Goal: Task Accomplishment & Management: Manage account settings

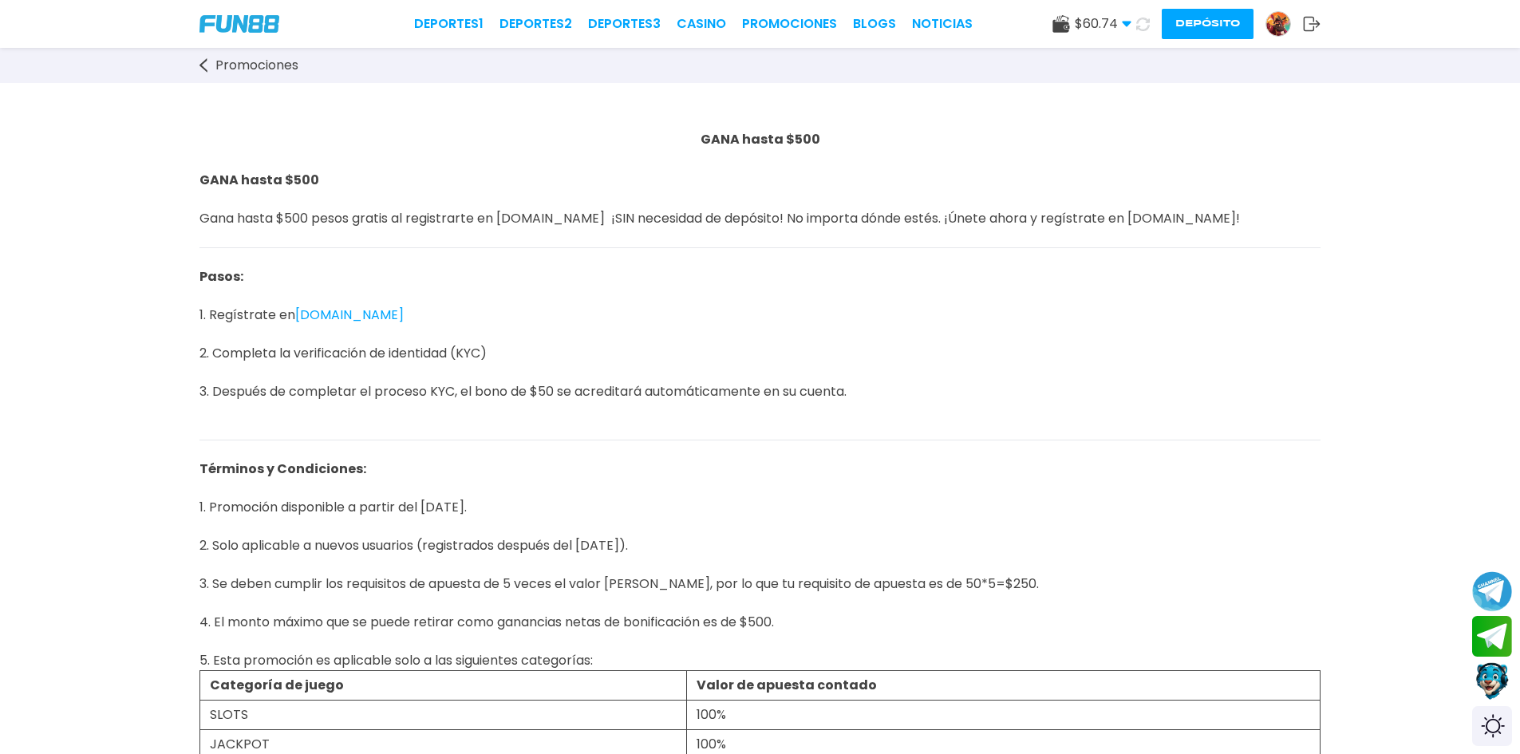
click at [1210, 26] on button "Depósito" at bounding box center [1208, 24] width 92 height 30
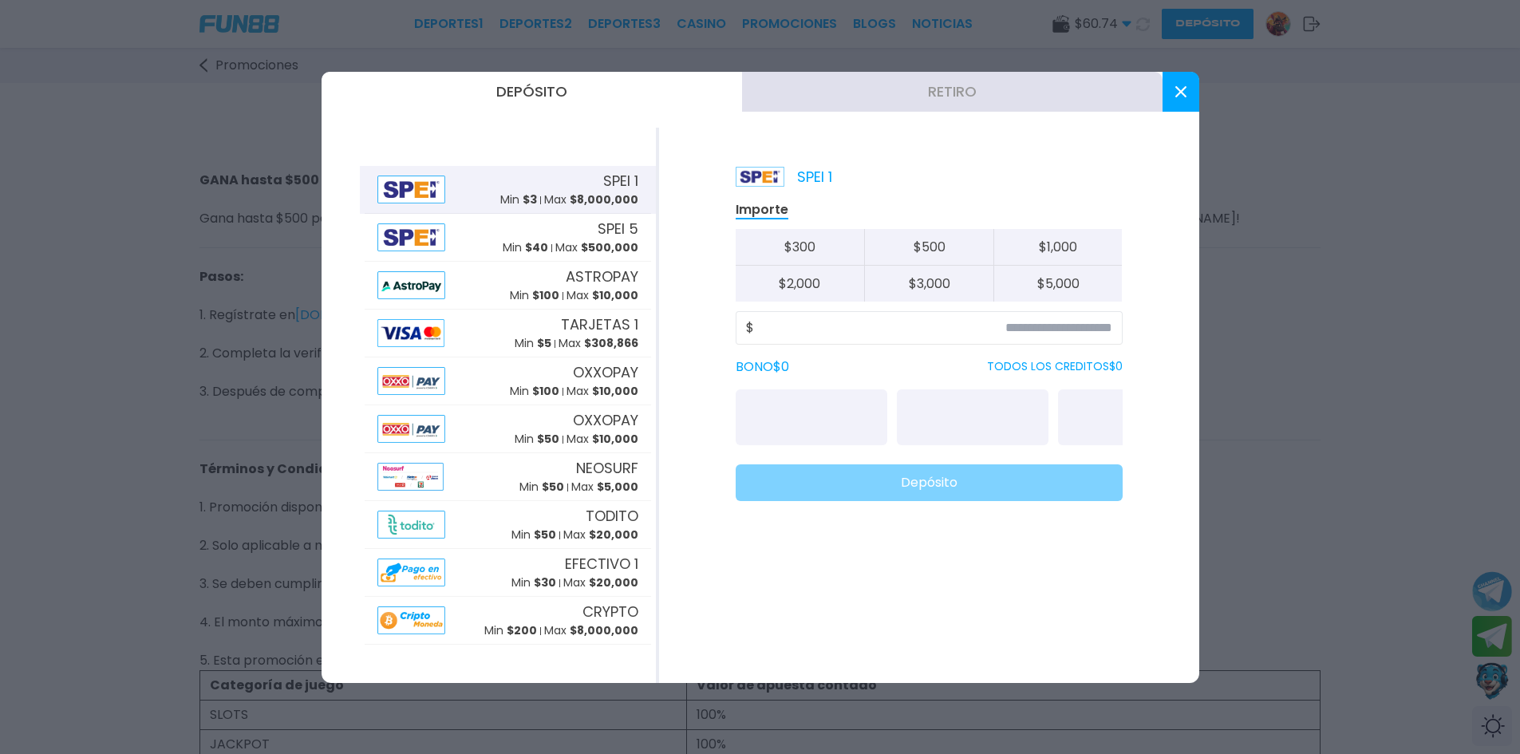
click at [935, 101] on button "Retiro" at bounding box center [952, 92] width 420 height 40
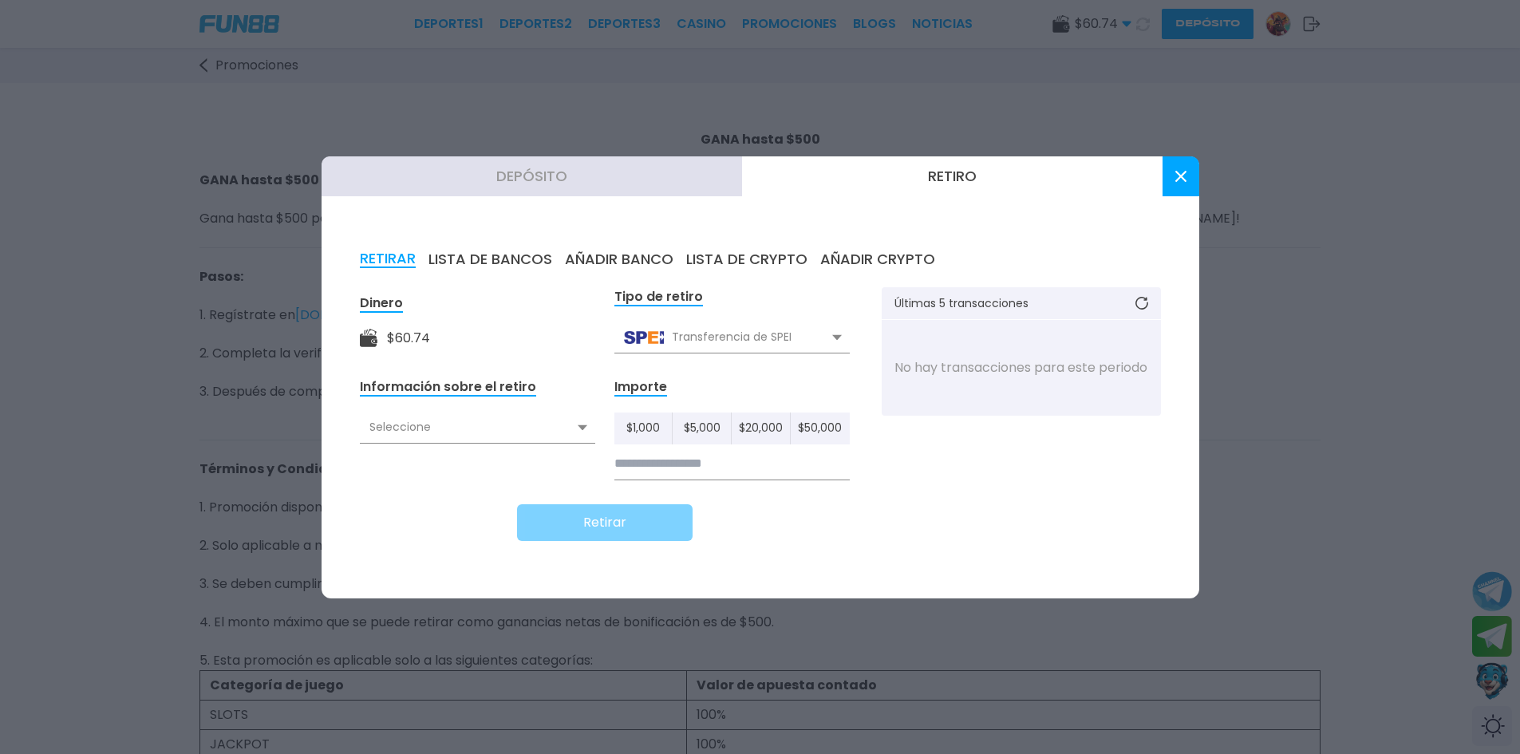
click at [612, 252] on button "AÑADIR BANCO" at bounding box center [619, 260] width 109 height 18
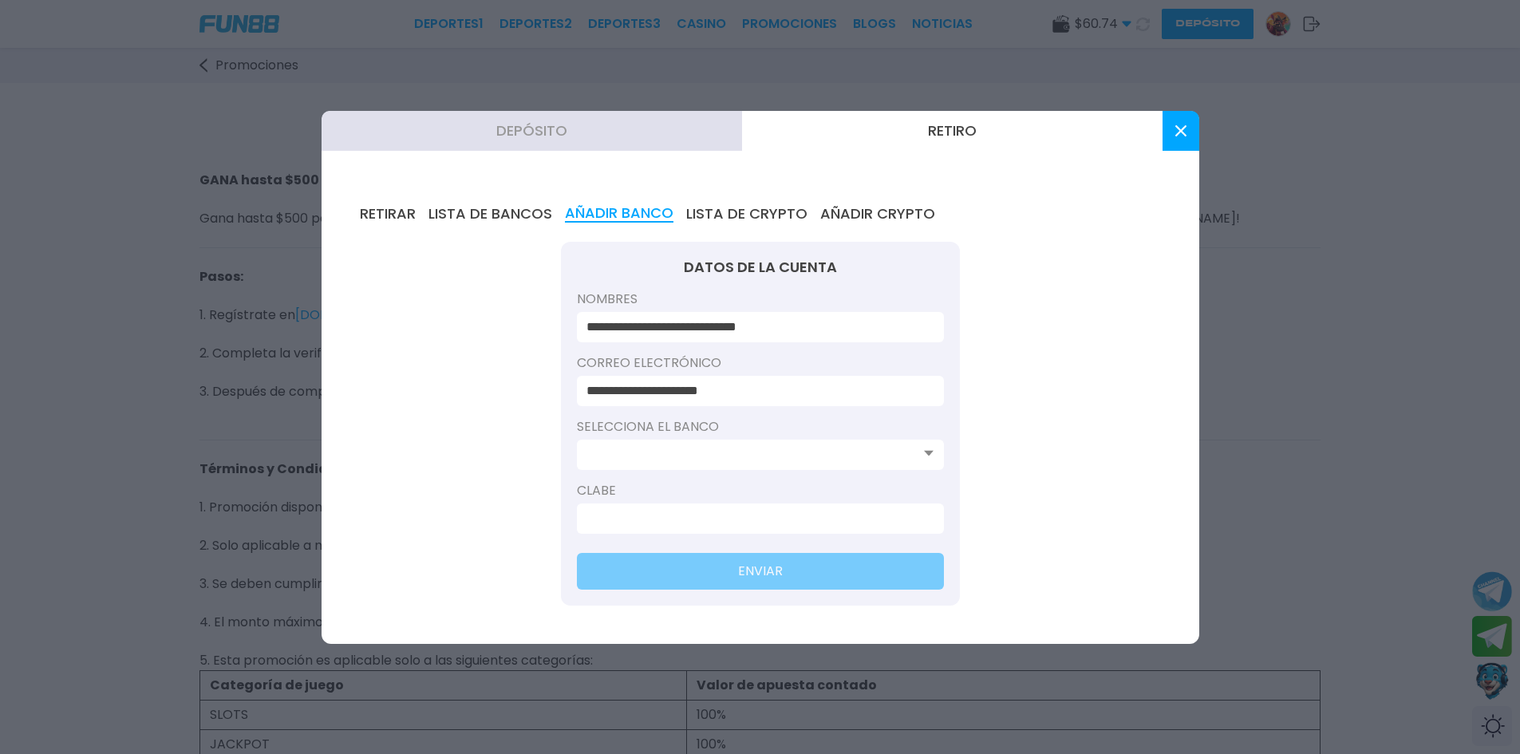
click at [752, 461] on input at bounding box center [755, 454] width 338 height 19
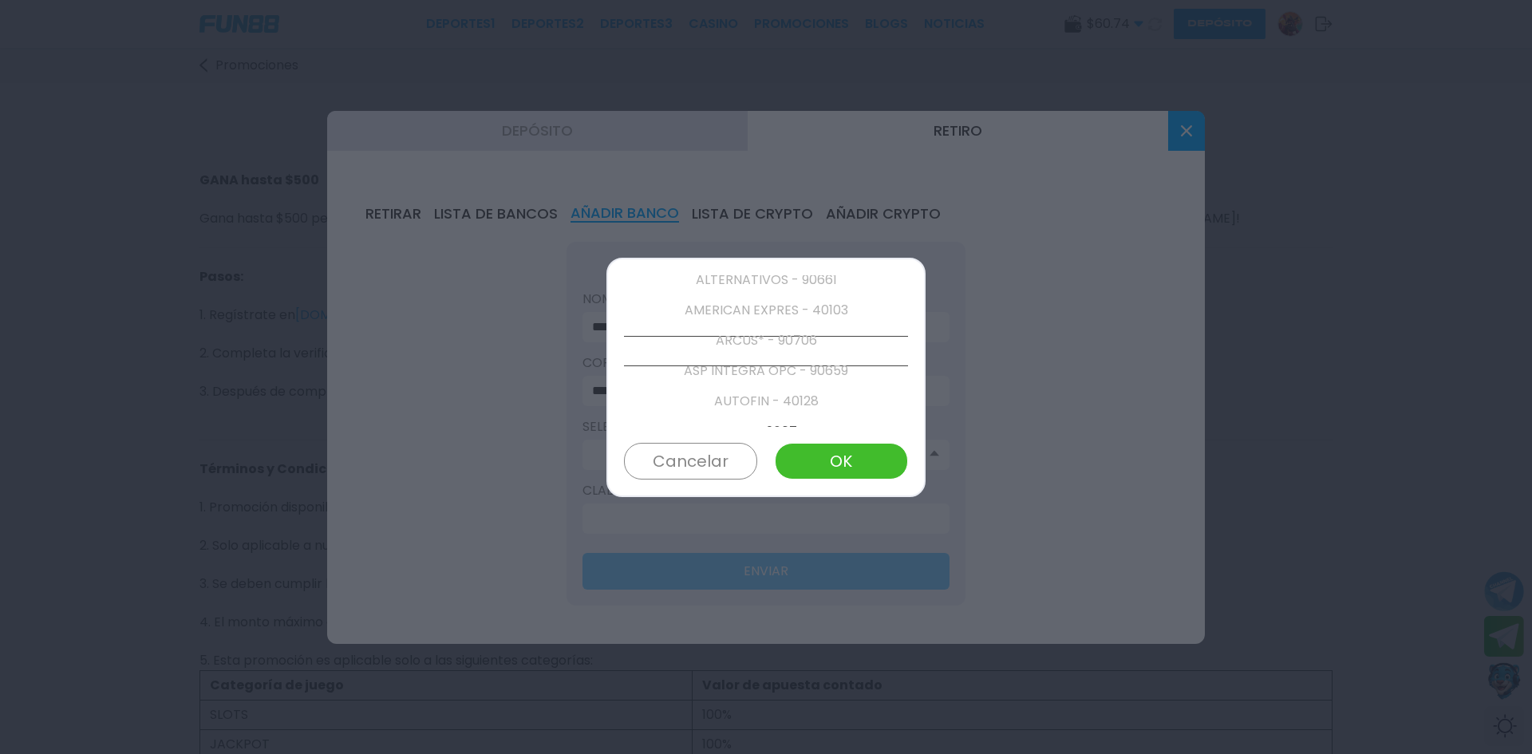
scroll to position [303, 0]
click at [797, 377] on p "AZTECA - 40127" at bounding box center [766, 381] width 284 height 30
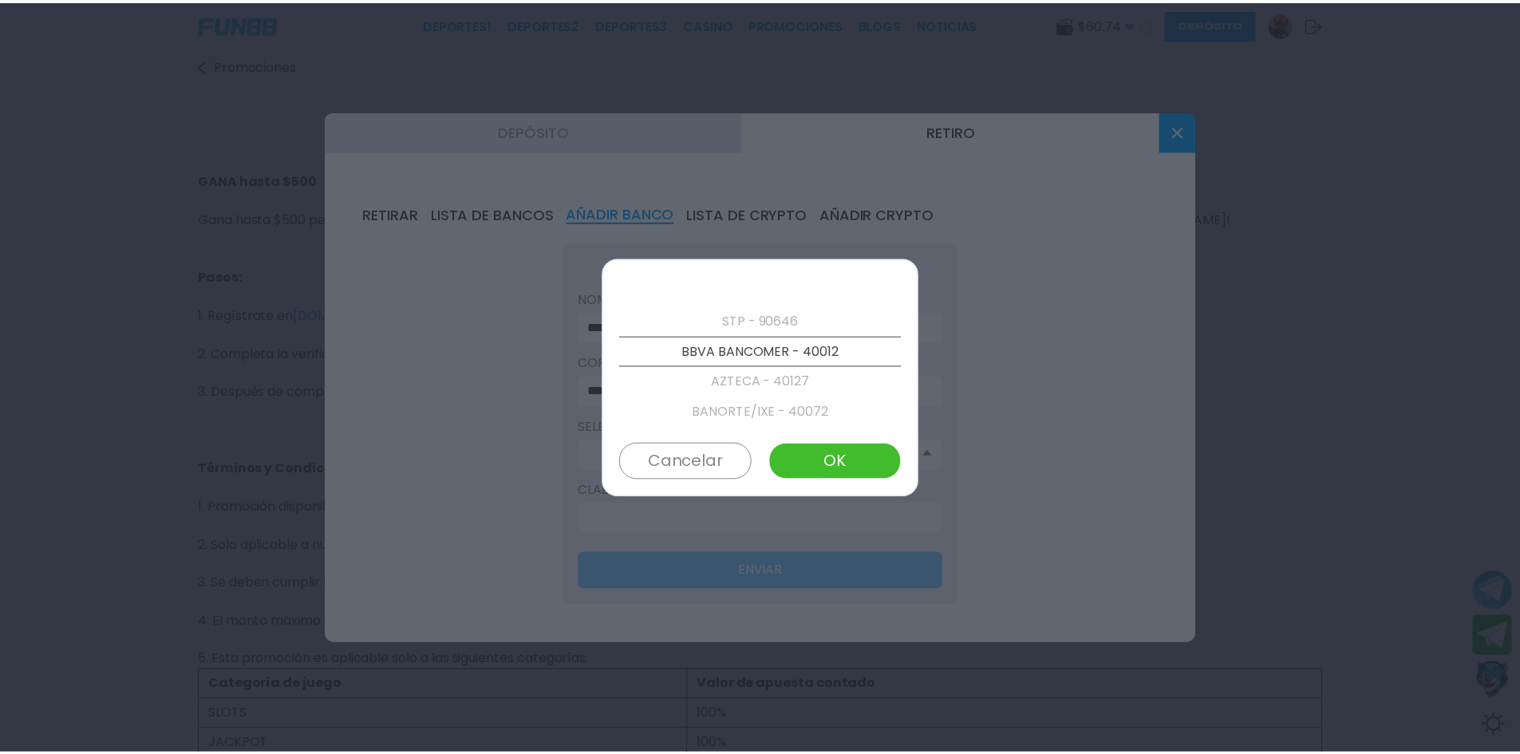
scroll to position [61, 0]
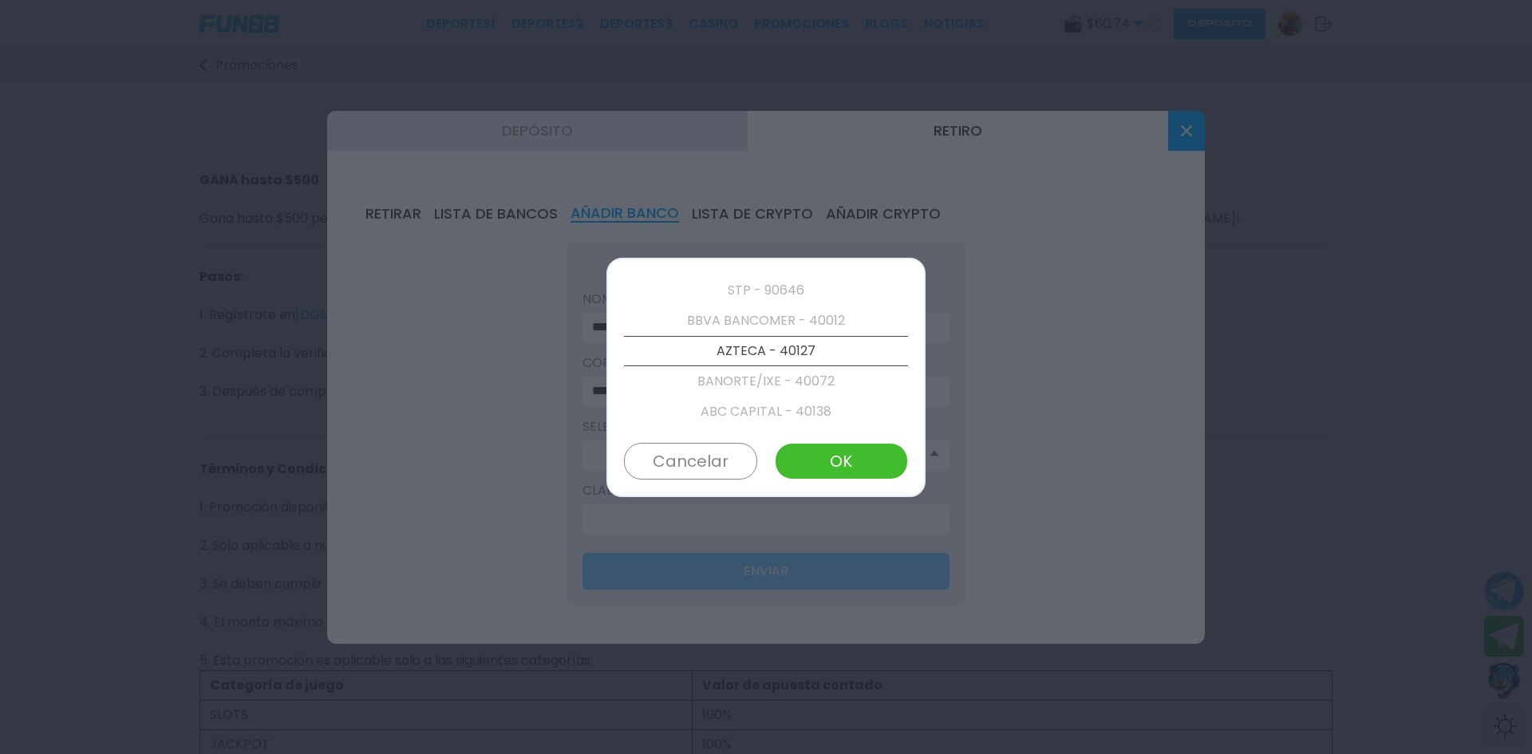
drag, startPoint x: 713, startPoint y: 466, endPoint x: 724, endPoint y: 457, distance: 14.2
click at [714, 465] on button "Cancelar" at bounding box center [690, 461] width 133 height 37
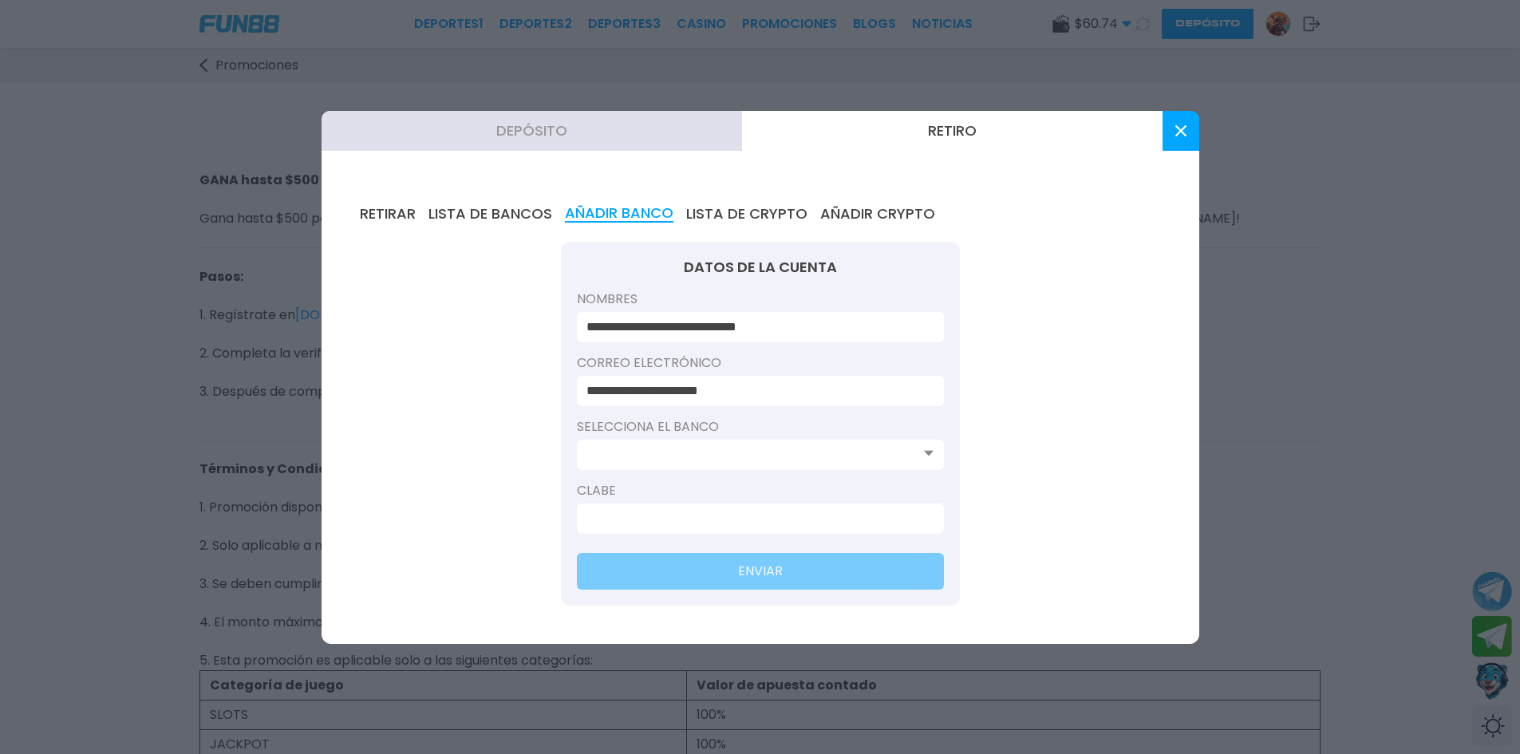
click at [1173, 137] on button at bounding box center [1181, 131] width 37 height 40
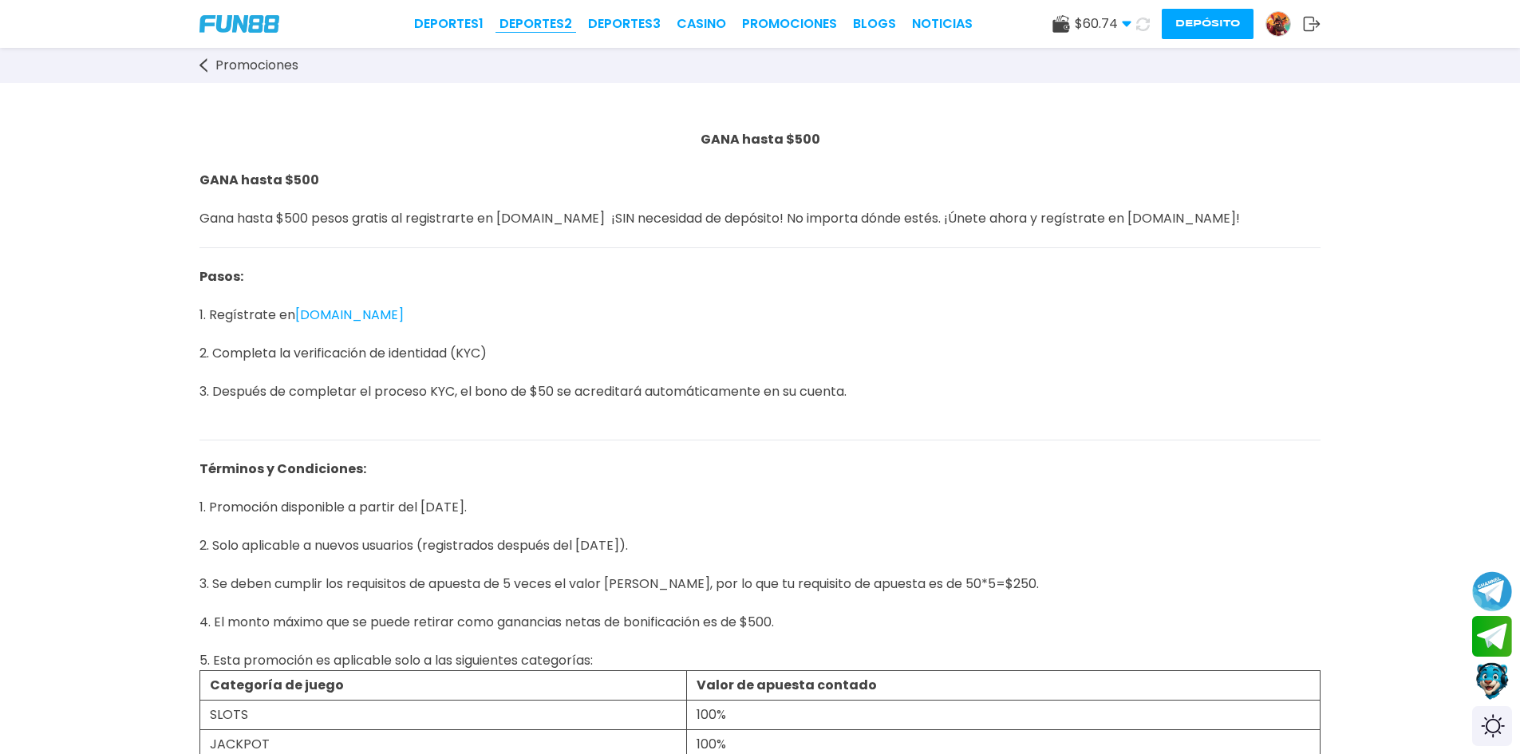
click at [523, 22] on link "Deportes 2" at bounding box center [535, 23] width 73 height 19
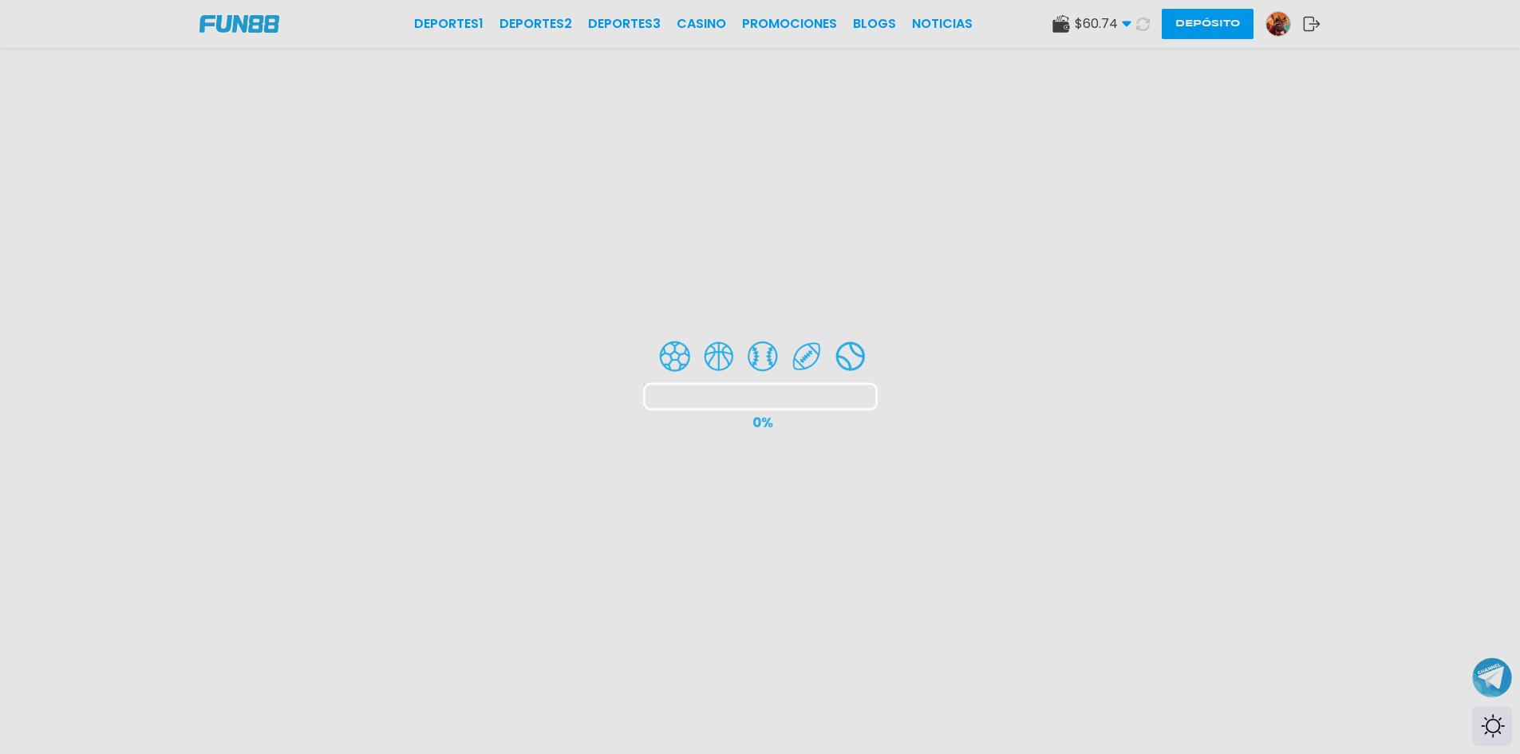
click at [1206, 30] on div at bounding box center [760, 377] width 1520 height 754
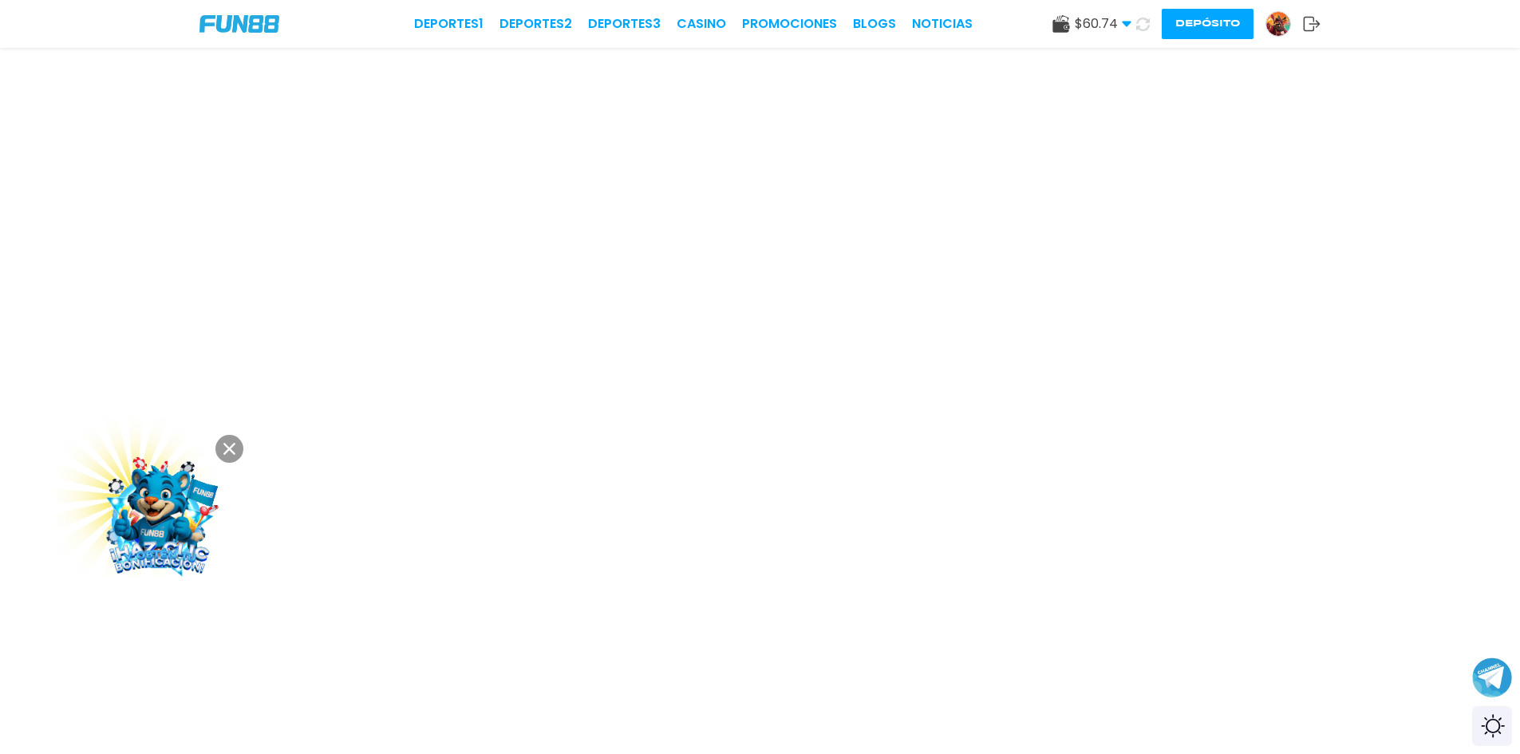
click at [1281, 26] on img at bounding box center [1278, 24] width 24 height 24
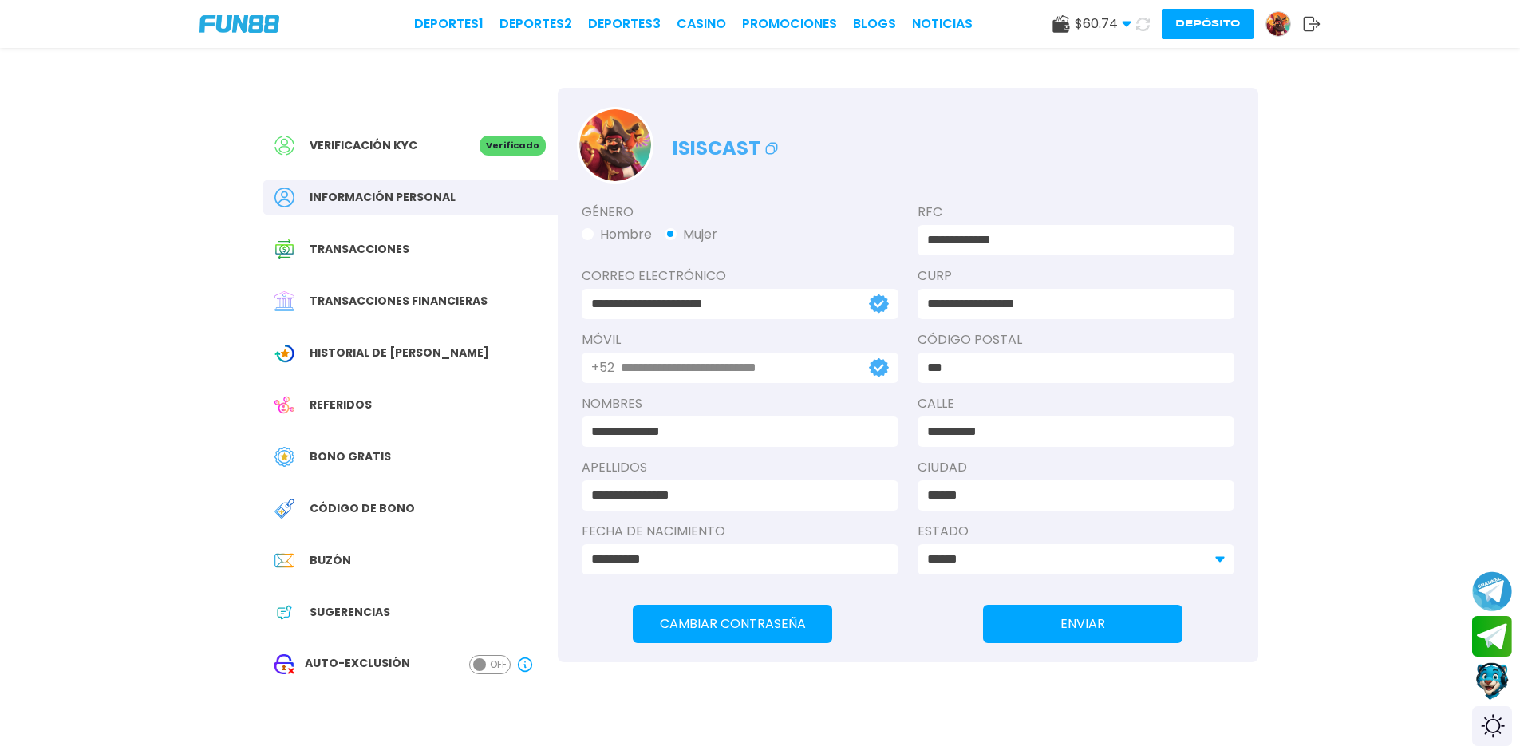
click at [448, 479] on div "Verificación KYC Verificado Información personal Transacciones Transacciones fi…" at bounding box center [410, 413] width 295 height 650
click at [444, 463] on div "Bono Gratis" at bounding box center [410, 457] width 295 height 36
